Goal: Task Accomplishment & Management: Use online tool/utility

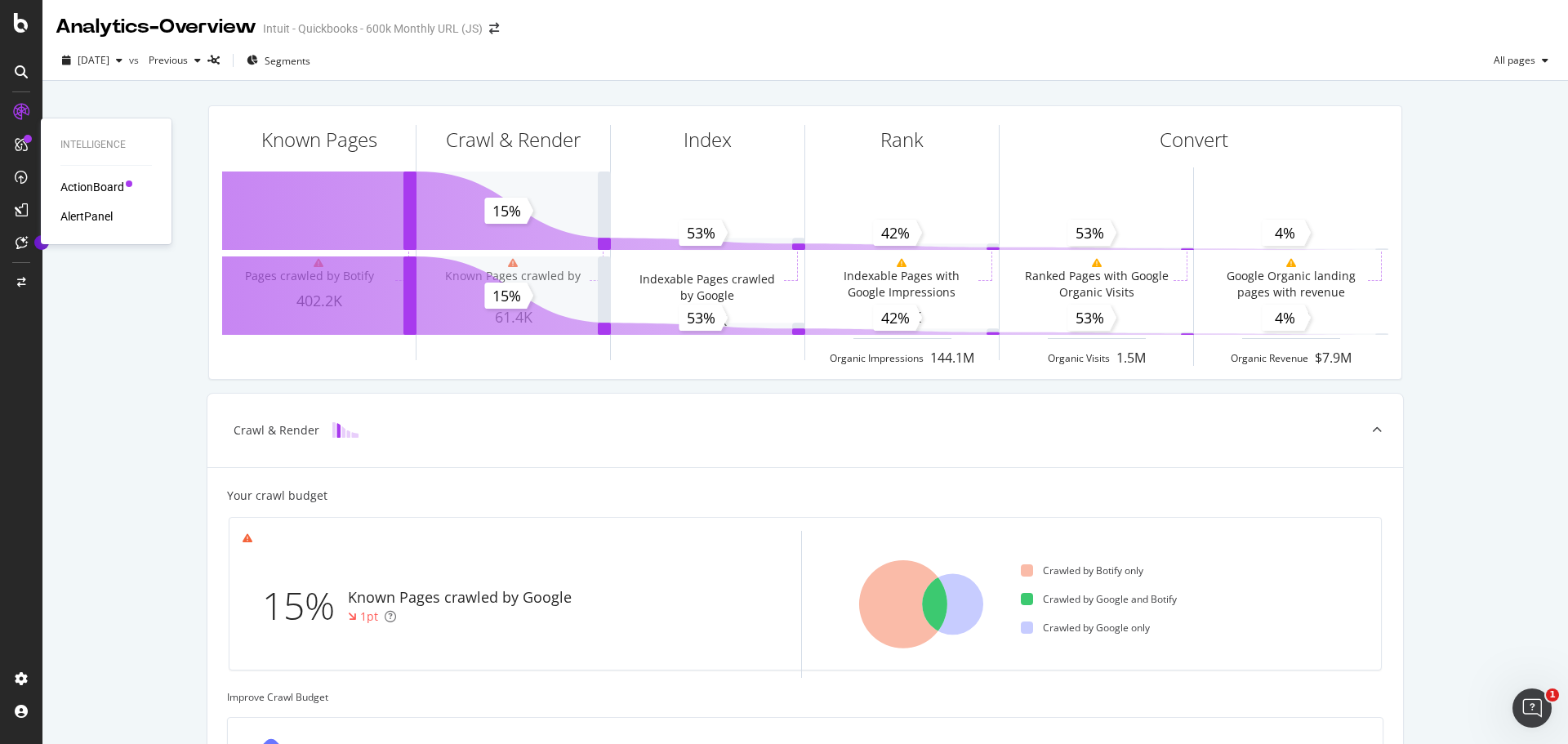
click at [97, 184] on div "ActionBoard" at bounding box center [92, 186] width 64 height 16
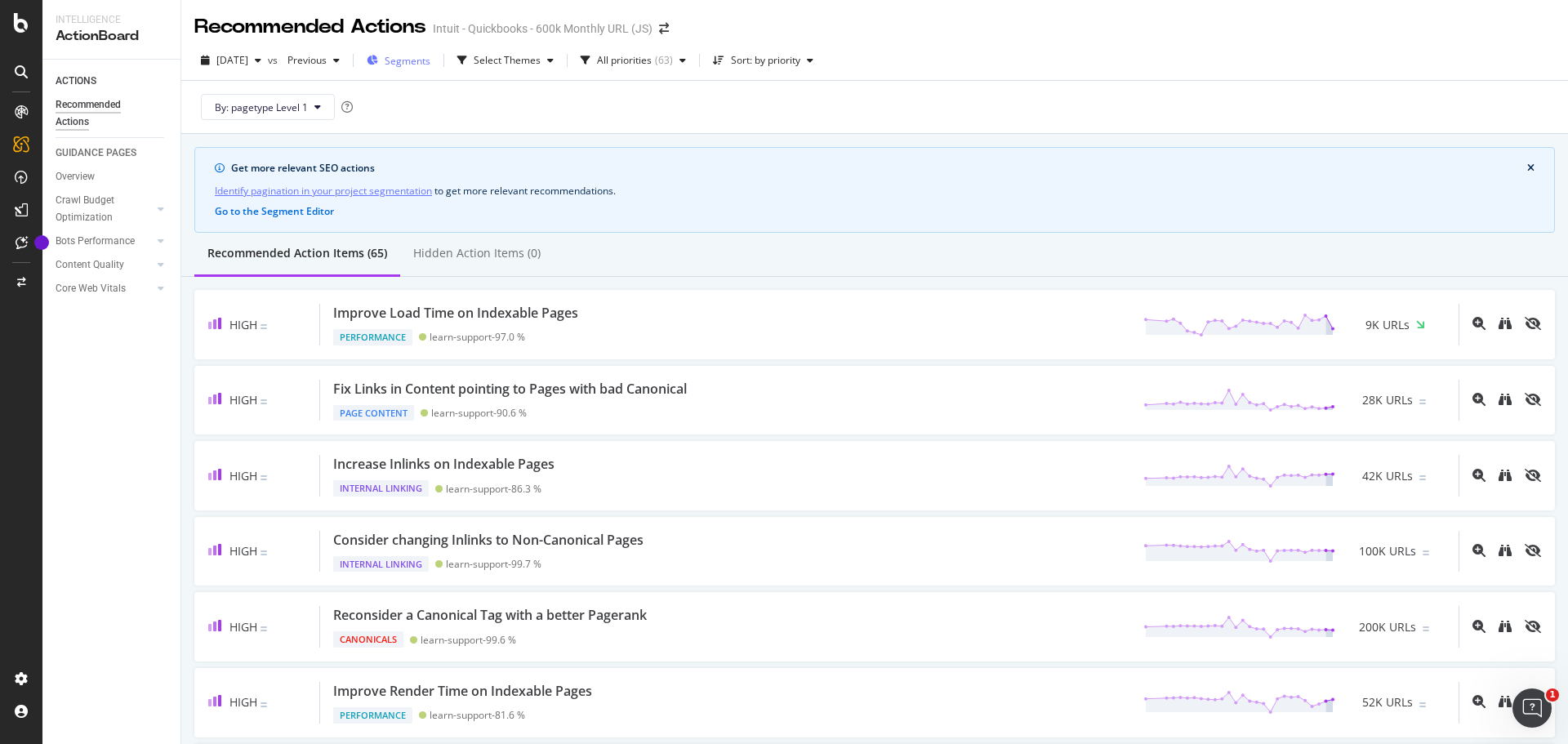
click at [430, 69] on div "Segments" at bounding box center [398, 61] width 64 height 25
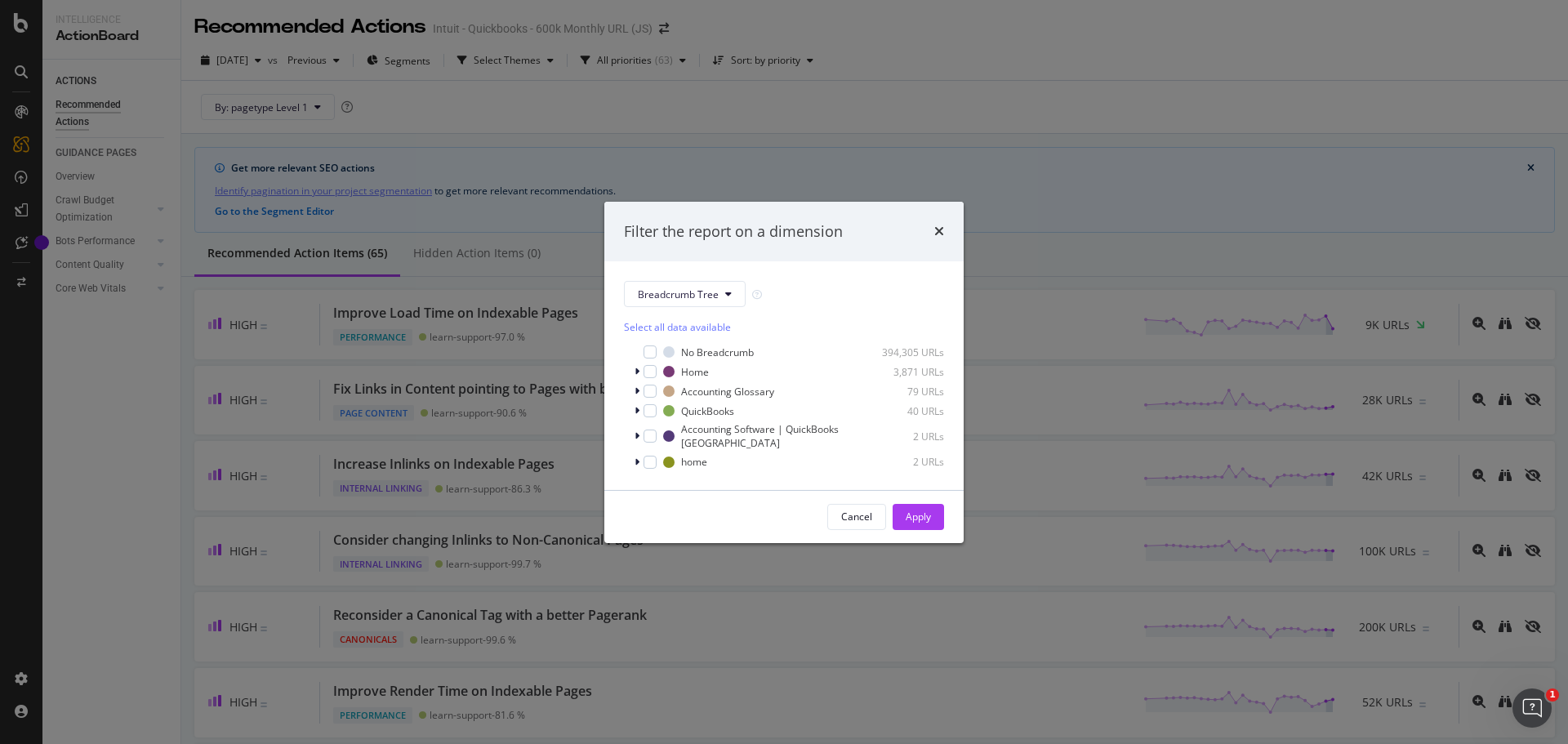
click at [1072, 207] on div "Filter the report on a dimension Breadcrumb Tree Select all data available No B…" at bounding box center [784, 372] width 1568 height 744
